Goal: Task Accomplishment & Management: Complete application form

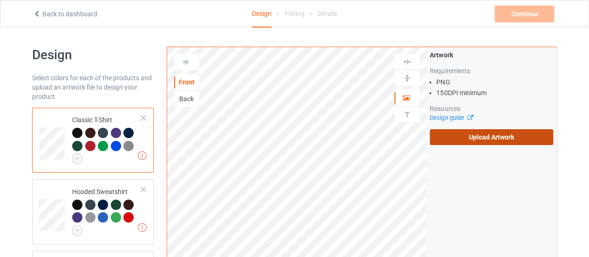
click at [479, 142] on label "Upload Artwork" at bounding box center [491, 137] width 123 height 16
click at [0, 0] on input "Upload Artwork" at bounding box center [0, 0] width 0 height 0
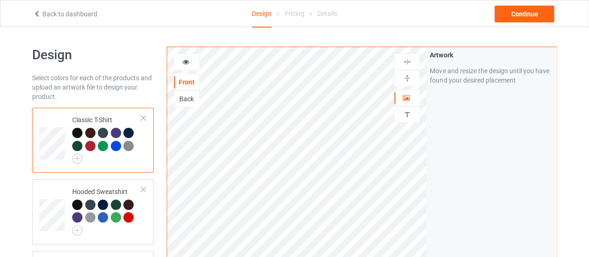
click at [529, 22] on div "Back to dashboard Design Pricing Details Continue" at bounding box center [295, 13] width 536 height 26
click at [527, 20] on div "Continue" at bounding box center [524, 14] width 60 height 17
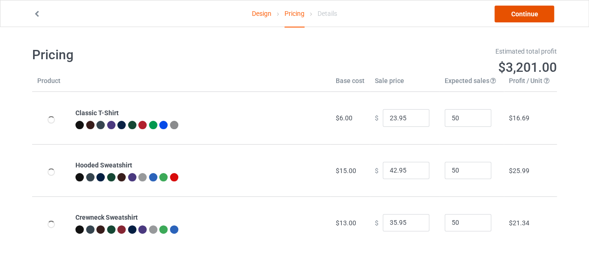
click at [523, 7] on link "Continue" at bounding box center [524, 14] width 60 height 17
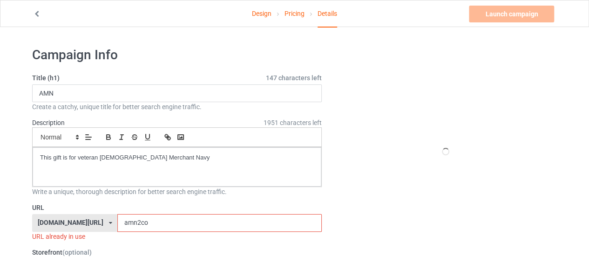
drag, startPoint x: 133, startPoint y: 222, endPoint x: 42, endPoint y: 214, distance: 91.6
click at [42, 214] on div "[DOMAIN_NAME][URL] [DOMAIN_NAME][URL] [DOMAIN_NAME][URL] 628cf994452c5e0035e481…" at bounding box center [177, 223] width 290 height 18
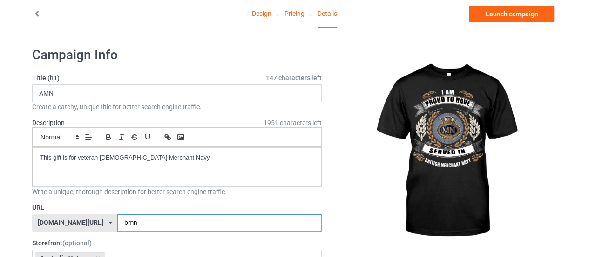
type input "bmn"
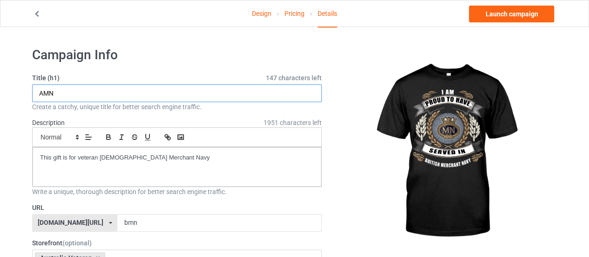
drag, startPoint x: 76, startPoint y: 90, endPoint x: 0, endPoint y: 98, distance: 76.4
type input "BMN"
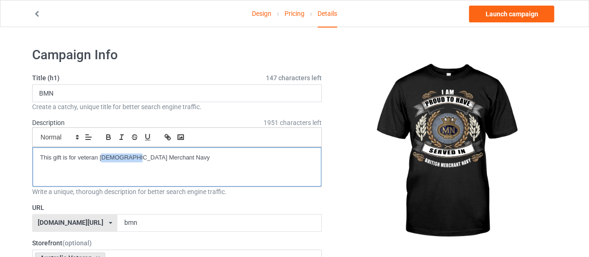
drag, startPoint x: 128, startPoint y: 156, endPoint x: 101, endPoint y: 152, distance: 26.8
click at [101, 153] on p "This gift is for veteran [DEMOGRAPHIC_DATA] Merchant Navy" at bounding box center [177, 157] width 274 height 9
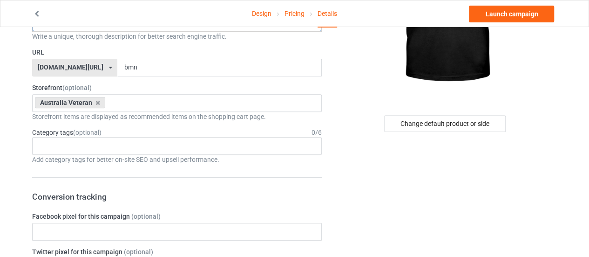
scroll to position [156, 0]
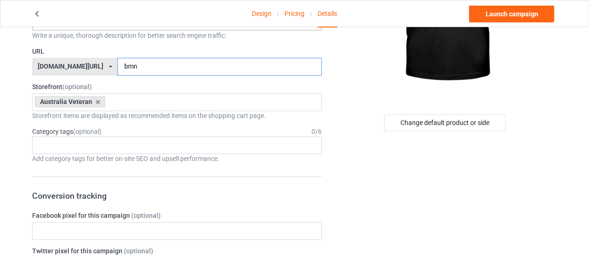
click at [136, 63] on input "bmn" at bounding box center [219, 67] width 204 height 18
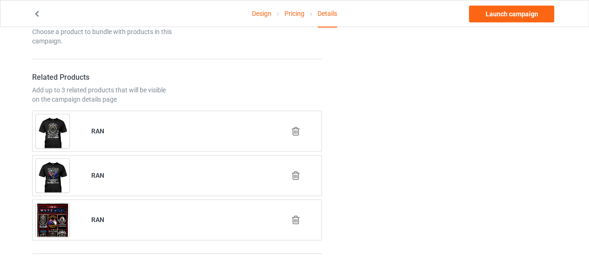
scroll to position [526, 0]
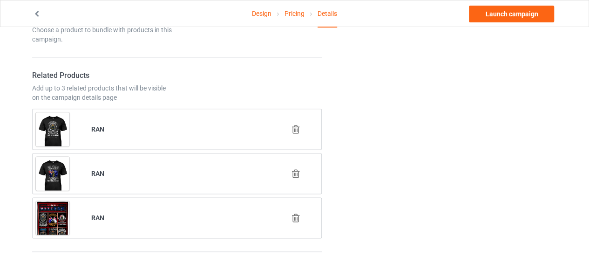
type input "bmnhoa"
click at [295, 124] on icon at bounding box center [296, 129] width 12 height 10
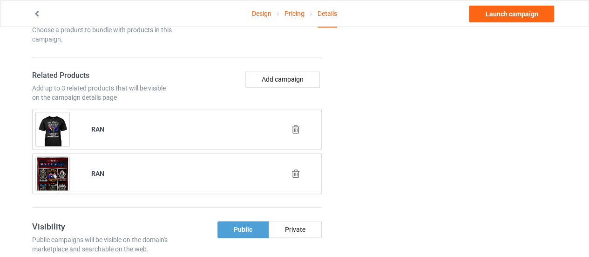
click at [293, 124] on icon at bounding box center [296, 129] width 12 height 10
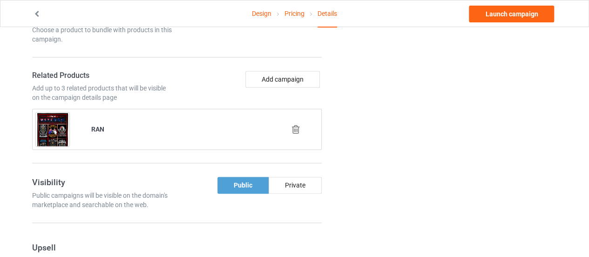
click at [293, 124] on icon at bounding box center [296, 129] width 12 height 10
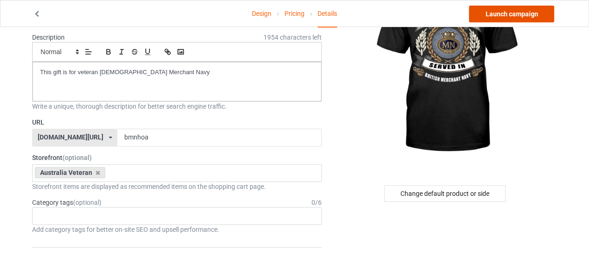
scroll to position [80, 0]
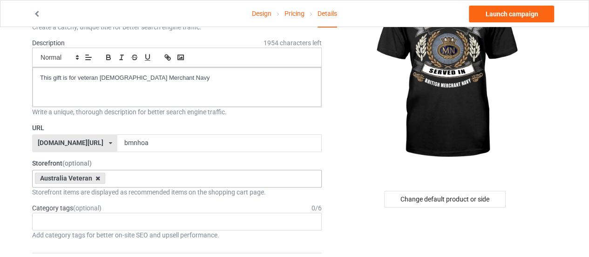
click at [98, 179] on icon at bounding box center [97, 178] width 5 height 6
click at [359, 143] on div at bounding box center [446, 72] width 222 height 210
click at [70, 159] on span "(optional)" at bounding box center [76, 162] width 29 height 7
click at [54, 160] on label "Storefront (optional)" at bounding box center [177, 162] width 290 height 9
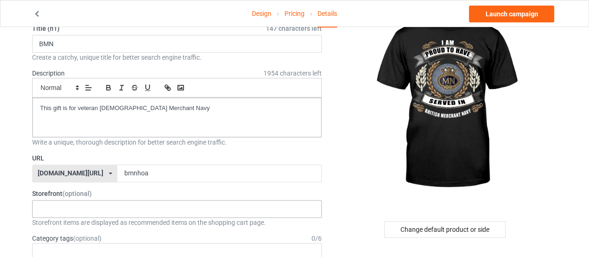
scroll to position [49, 0]
click at [60, 175] on div "[DOMAIN_NAME][URL]" at bounding box center [71, 173] width 66 height 7
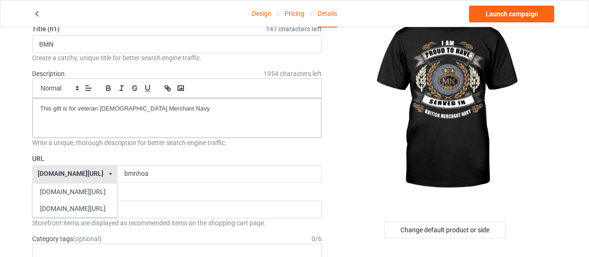
click at [356, 163] on div at bounding box center [446, 103] width 222 height 210
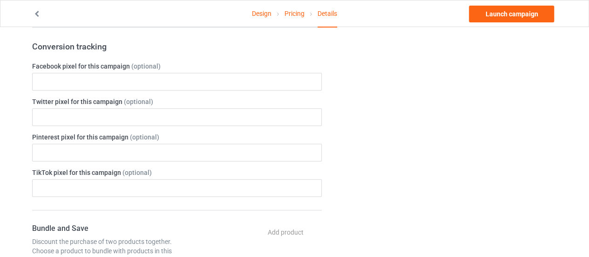
scroll to position [306, 0]
click at [519, 18] on link "Launch campaign" at bounding box center [511, 14] width 85 height 17
